Goal: Manage account settings

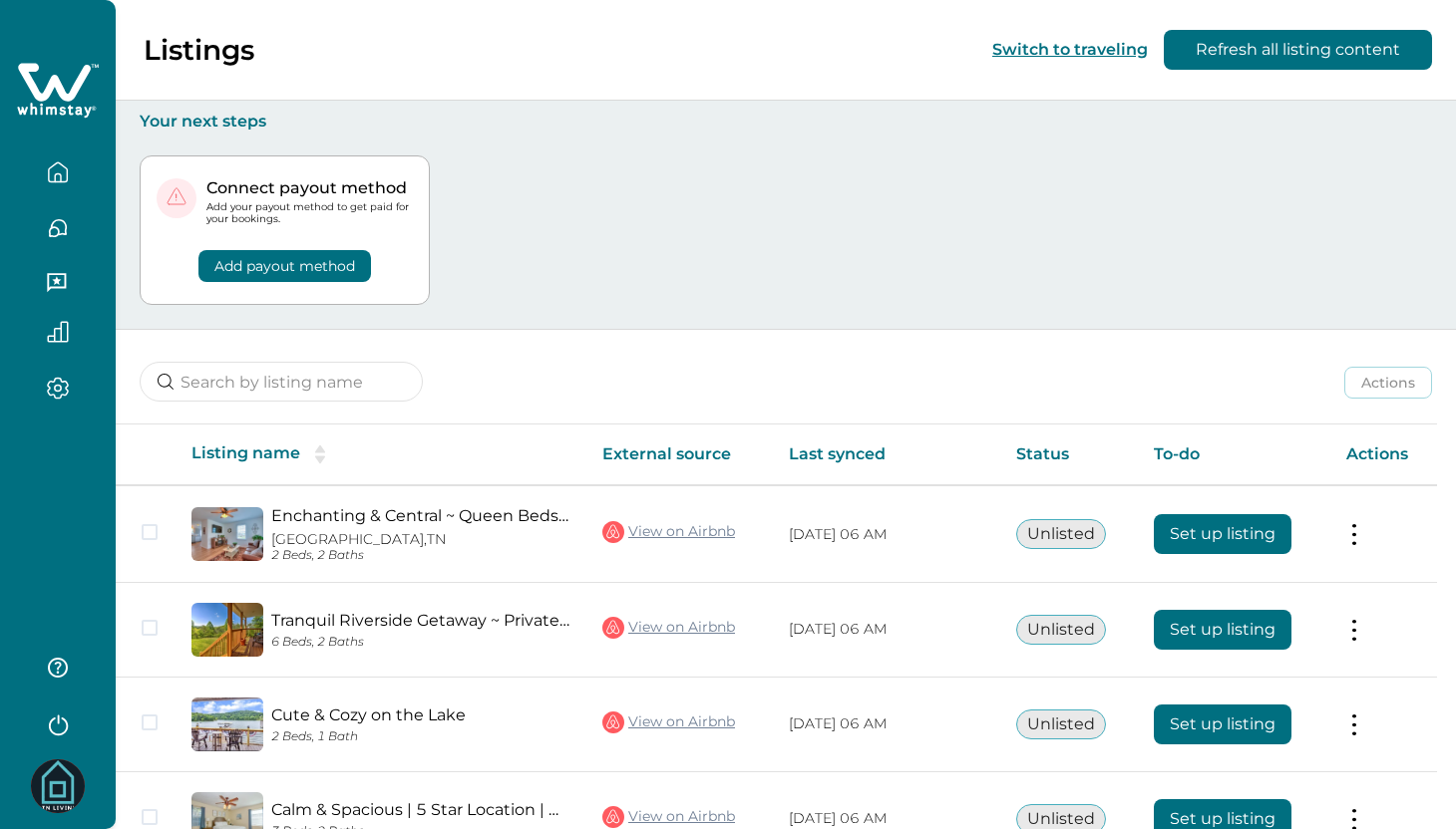
click at [55, 169] on icon "button" at bounding box center [58, 173] width 22 height 22
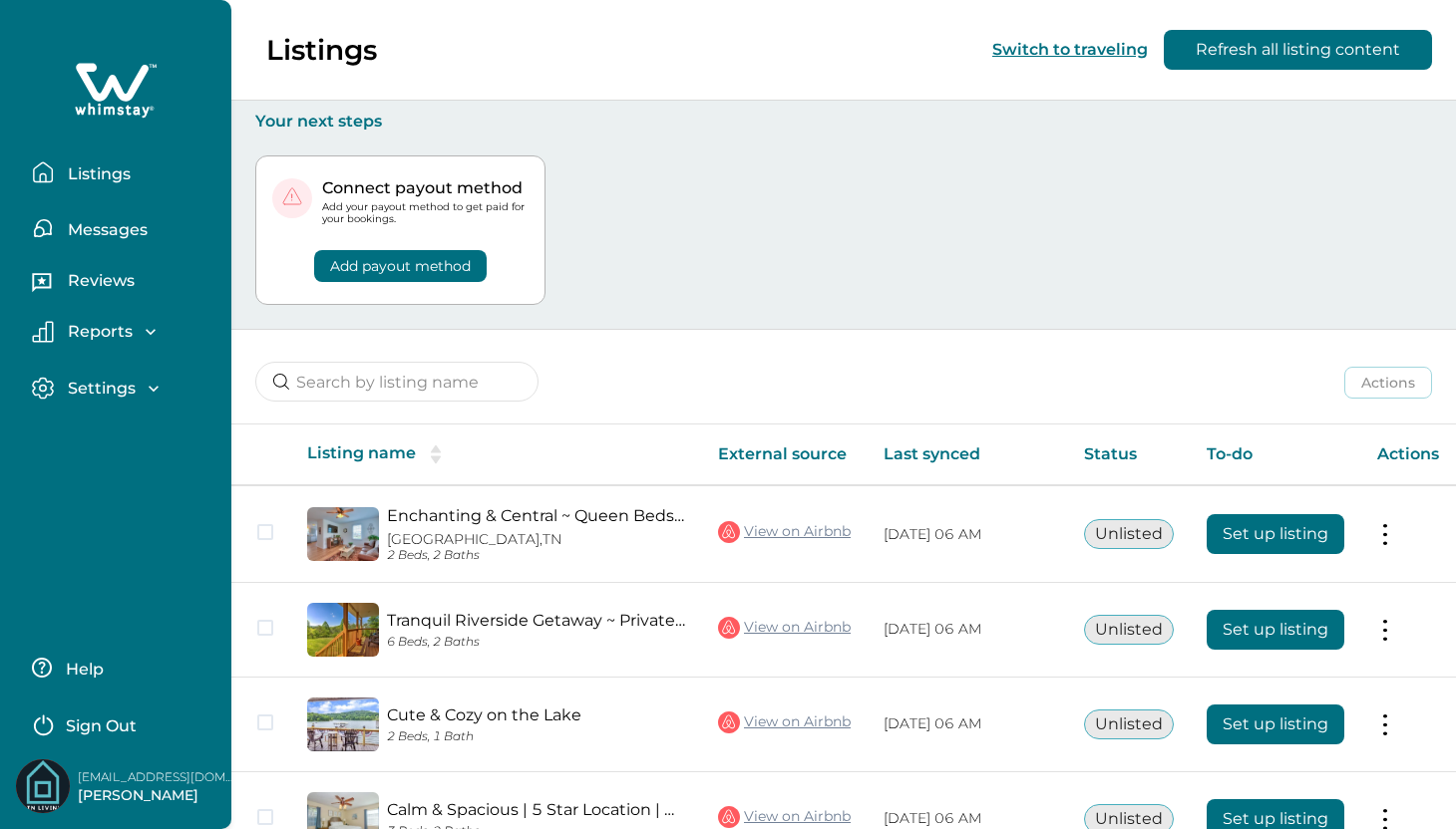
click at [118, 392] on p "Settings" at bounding box center [99, 389] width 74 height 20
click at [124, 427] on p "Profile details" at bounding box center [120, 431] width 117 height 20
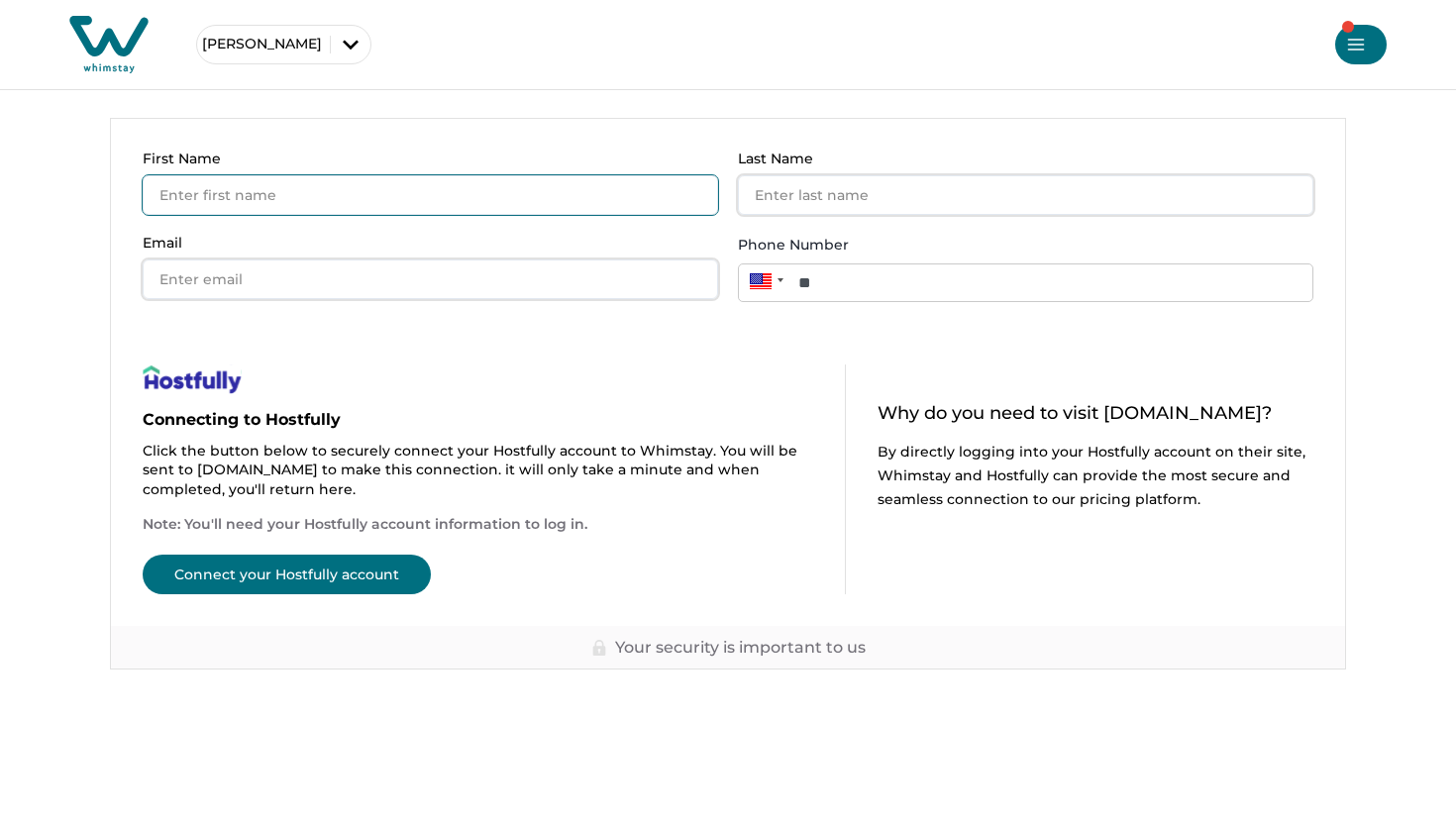
click at [595, 200] on input "First Name" at bounding box center [431, 196] width 576 height 40
